Goal: Check status: Check status

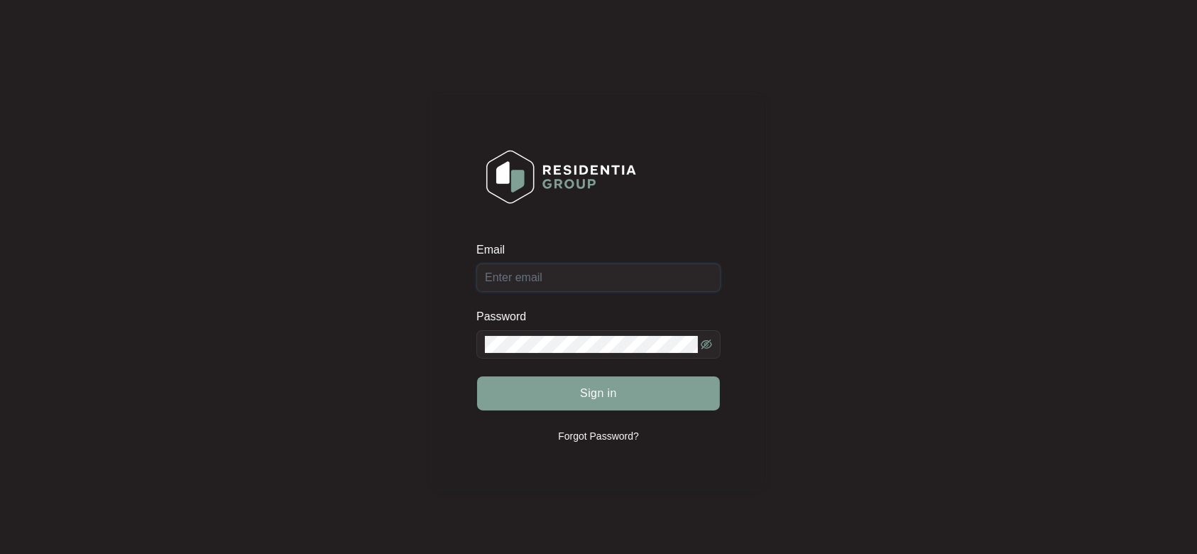
click at [545, 190] on input "Email" at bounding box center [599, 277] width 244 height 28
type input "[EMAIL_ADDRESS][DOMAIN_NAME]"
click at [477, 190] on button "Sign in" at bounding box center [598, 393] width 243 height 34
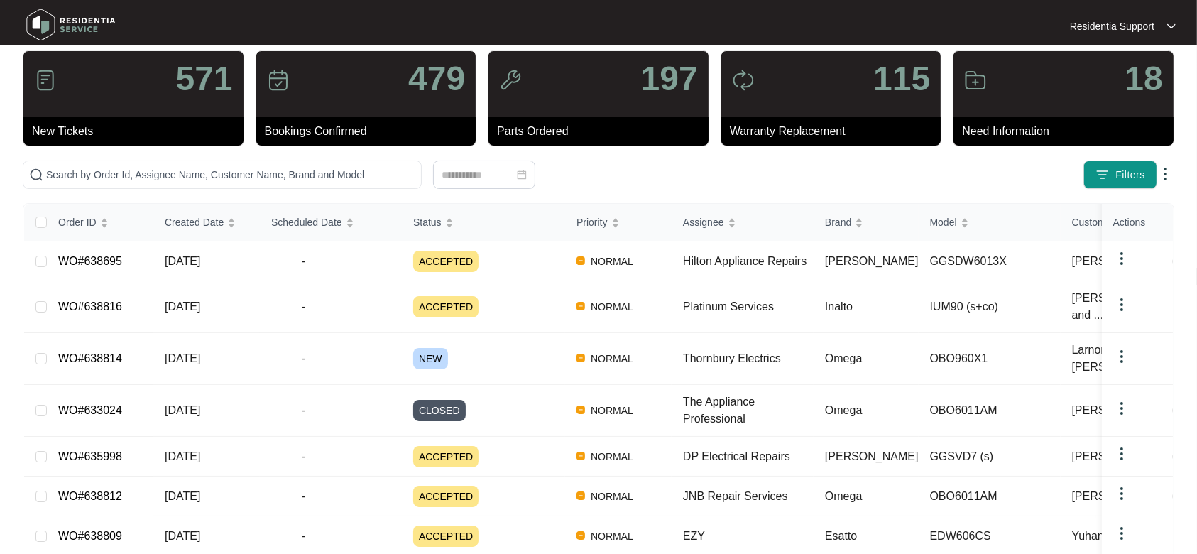
scroll to position [28, 0]
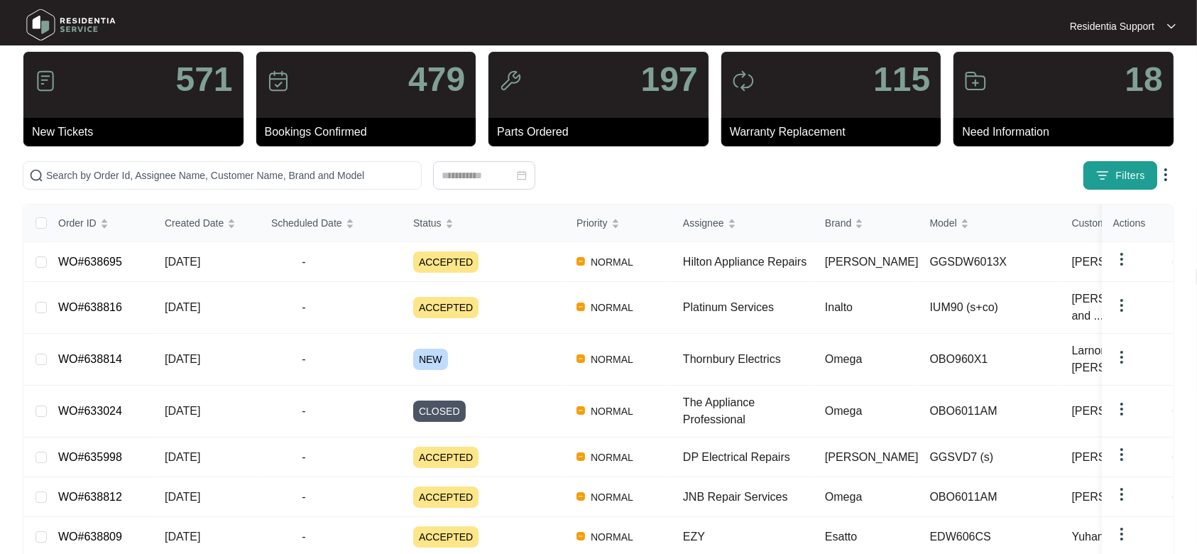
click at [697, 168] on span "Filters" at bounding box center [1131, 175] width 30 height 15
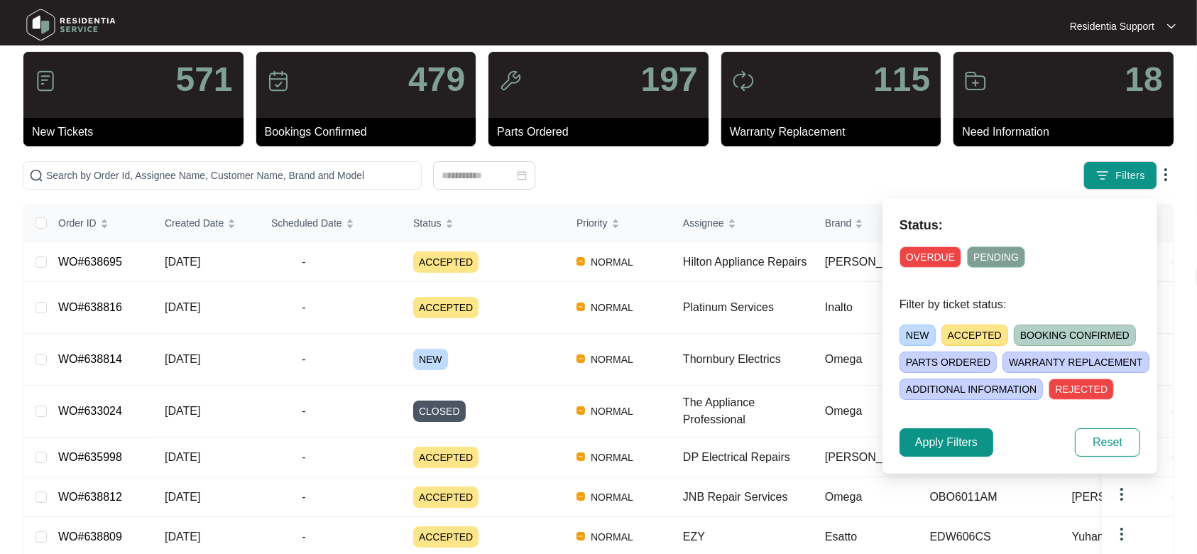
click at [697, 190] on span "BOOKING CONFIRMED" at bounding box center [1075, 335] width 122 height 21
click at [697, 190] on button "Apply Filters" at bounding box center [947, 442] width 94 height 28
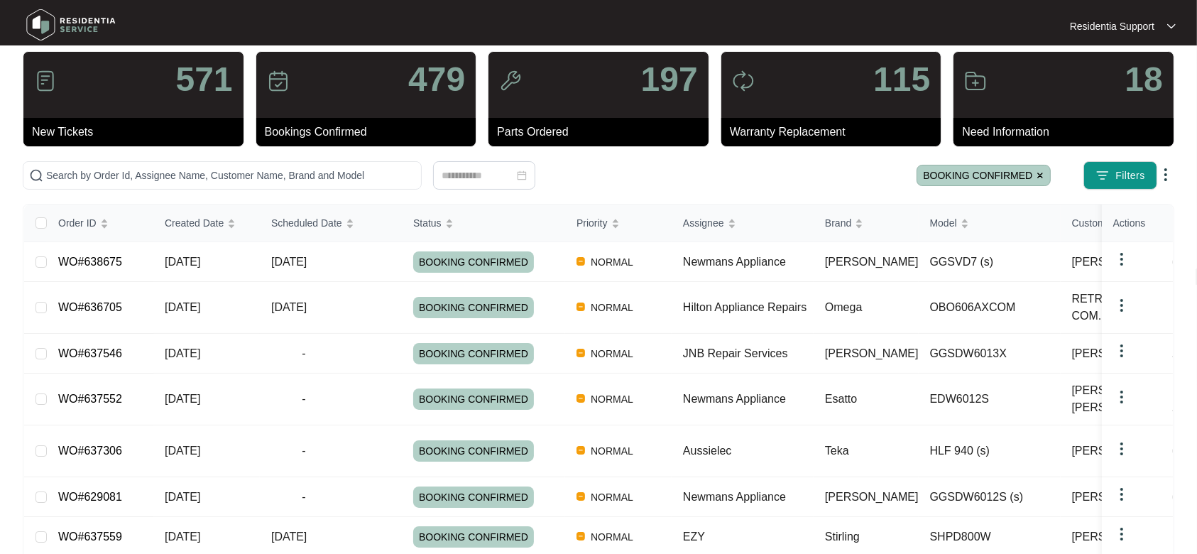
click at [697, 177] on img at bounding box center [1166, 174] width 17 height 17
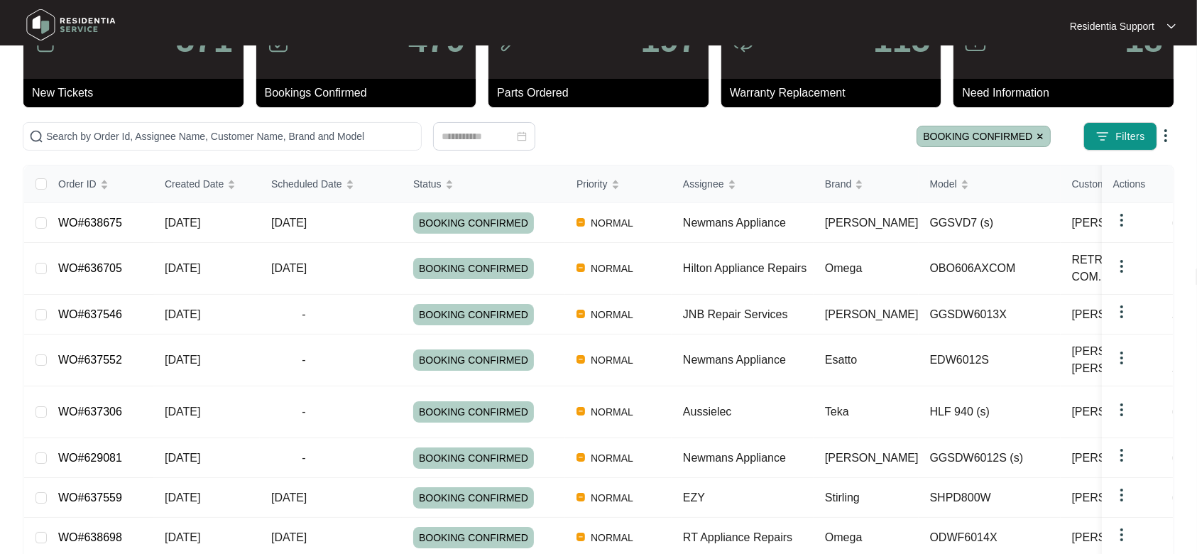
scroll to position [75, 0]
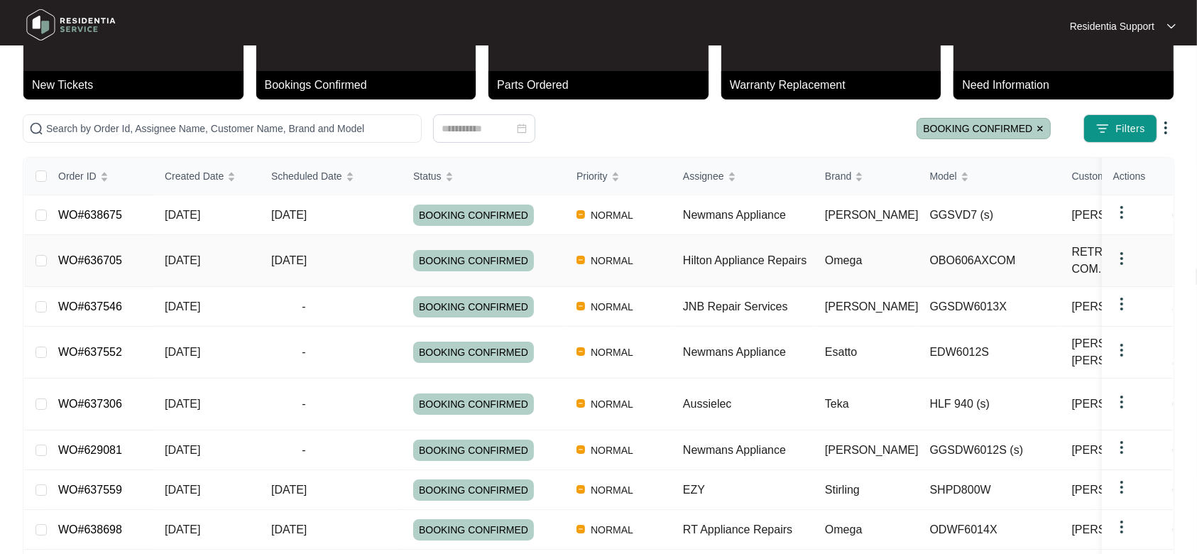
click at [697, 190] on span "RETRAVISION COM..." at bounding box center [1128, 261] width 112 height 34
click at [200, 190] on span "[DATE]" at bounding box center [183, 260] width 36 height 12
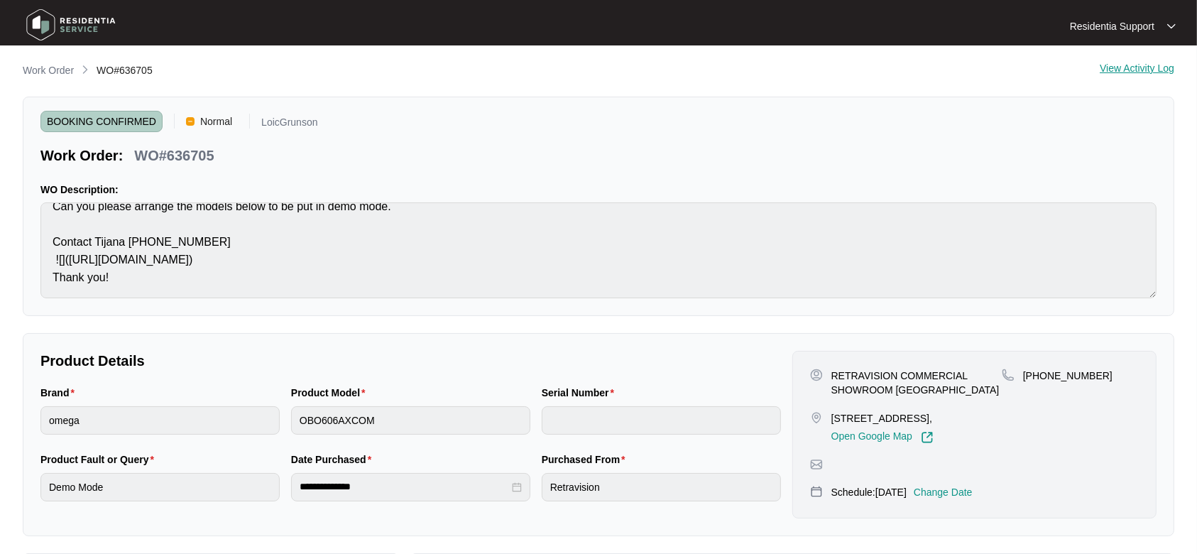
click at [60, 31] on img at bounding box center [70, 25] width 99 height 43
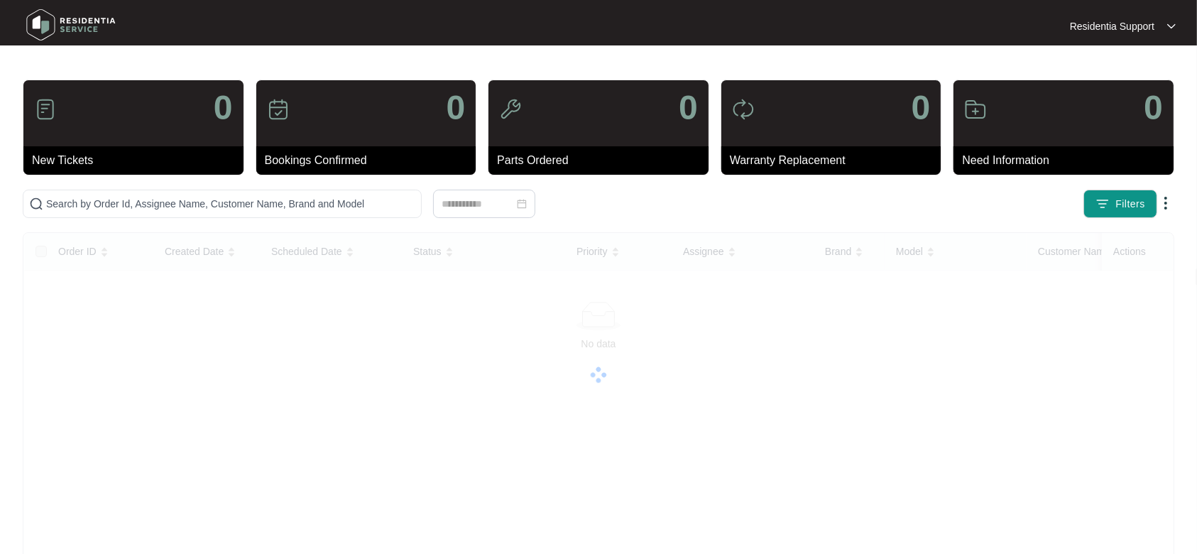
click at [697, 190] on img at bounding box center [1166, 203] width 17 height 17
click at [697, 190] on span "Filters" at bounding box center [1131, 204] width 30 height 15
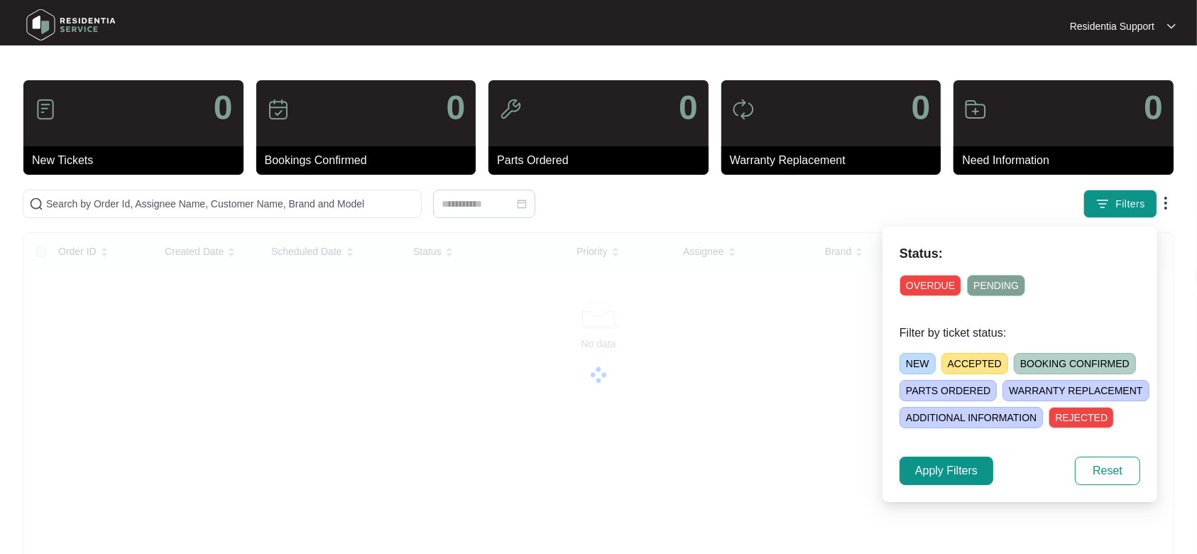
click at [697, 190] on span "PARTS ORDERED" at bounding box center [948, 390] width 97 height 21
click at [697, 190] on span "Apply Filters" at bounding box center [946, 470] width 62 height 17
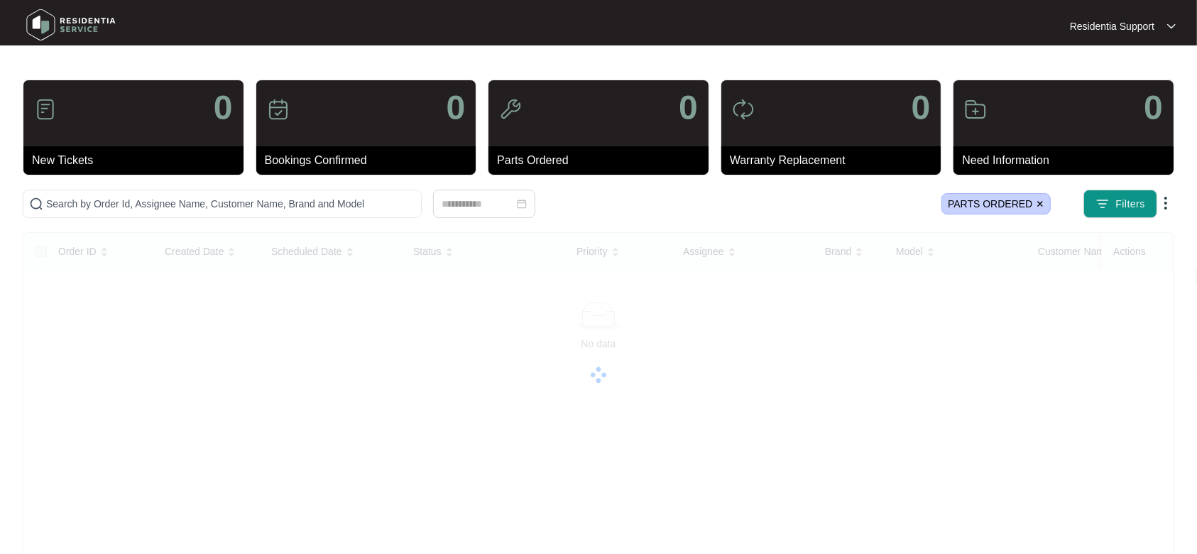
click at [697, 190] on span "PARTS ORDERED" at bounding box center [996, 203] width 109 height 21
click at [697, 190] on img at bounding box center [1040, 204] width 9 height 9
click at [58, 35] on img at bounding box center [70, 25] width 99 height 43
click at [58, 31] on img at bounding box center [70, 25] width 99 height 43
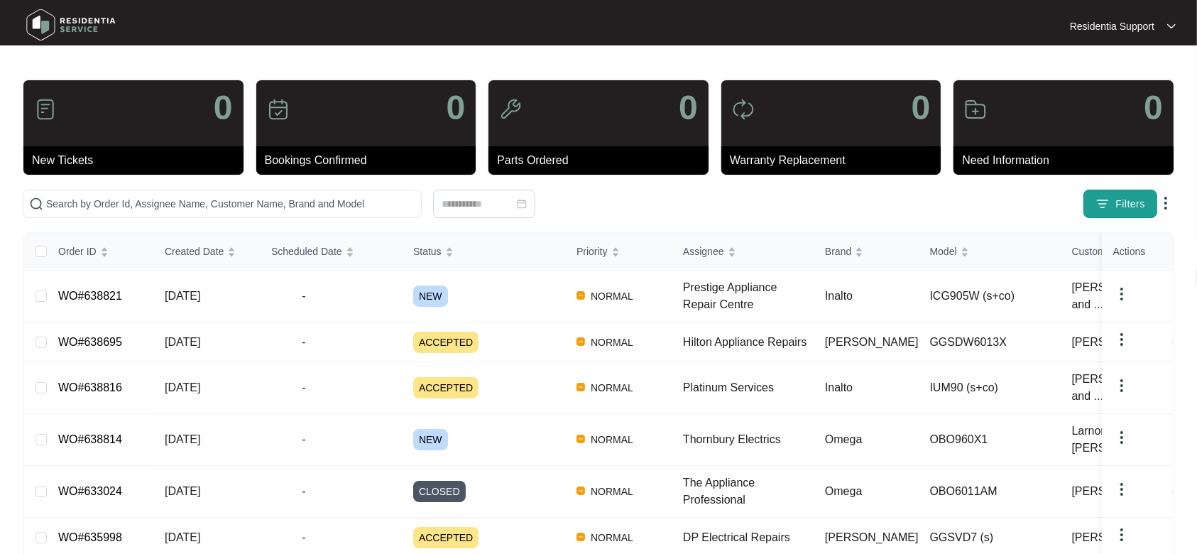
click at [697, 190] on button "Filters" at bounding box center [1121, 204] width 74 height 28
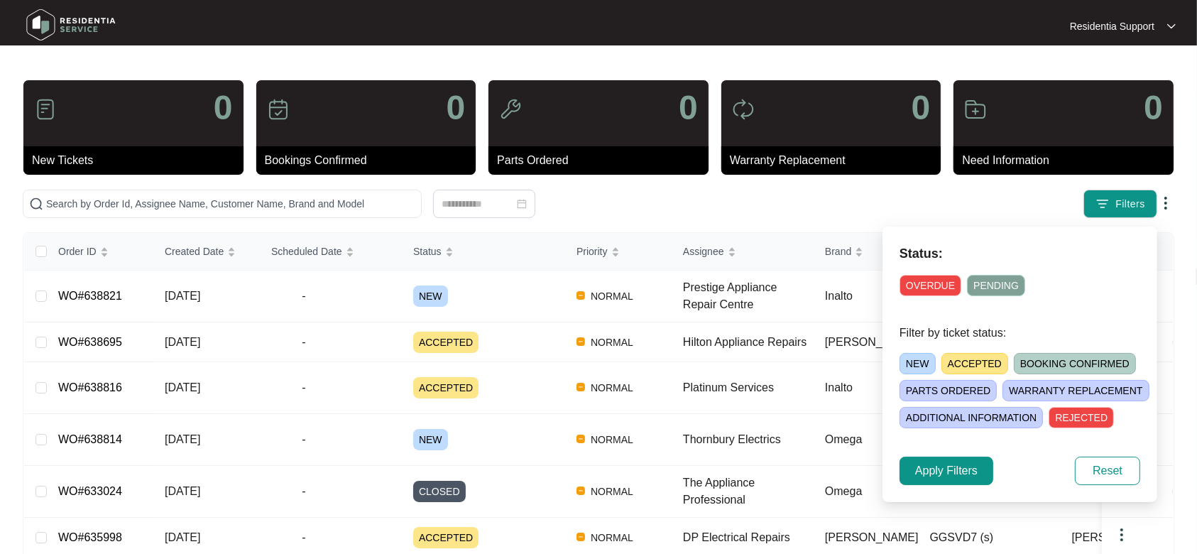
click at [697, 190] on span "BOOKING CONFIRMED" at bounding box center [1075, 363] width 122 height 21
click at [697, 190] on span "Apply Filters" at bounding box center [946, 470] width 62 height 17
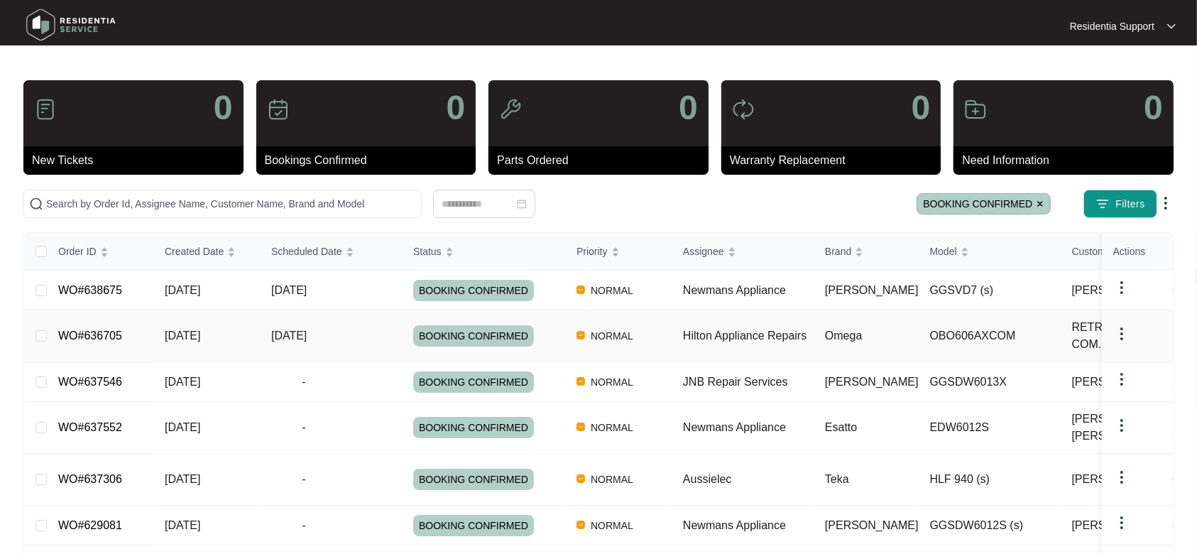
click at [592, 190] on span "NORMAL" at bounding box center [612, 335] width 54 height 17
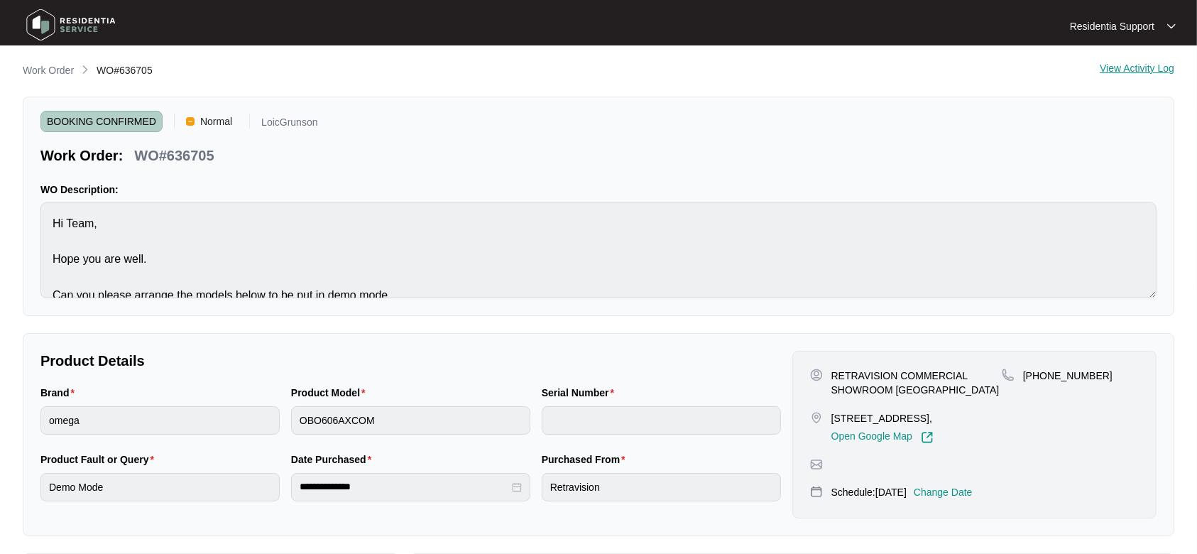
click at [697, 69] on div "View Activity Log" at bounding box center [1137, 70] width 75 height 17
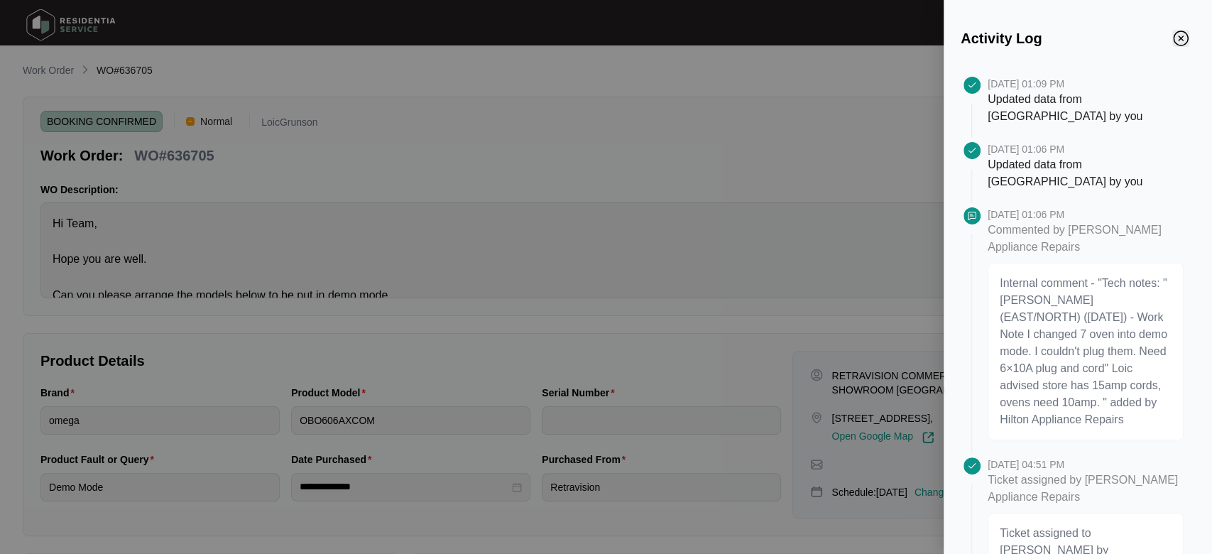
click at [697, 38] on img "Close" at bounding box center [1181, 39] width 16 height 16
